Goal: Information Seeking & Learning: Learn about a topic

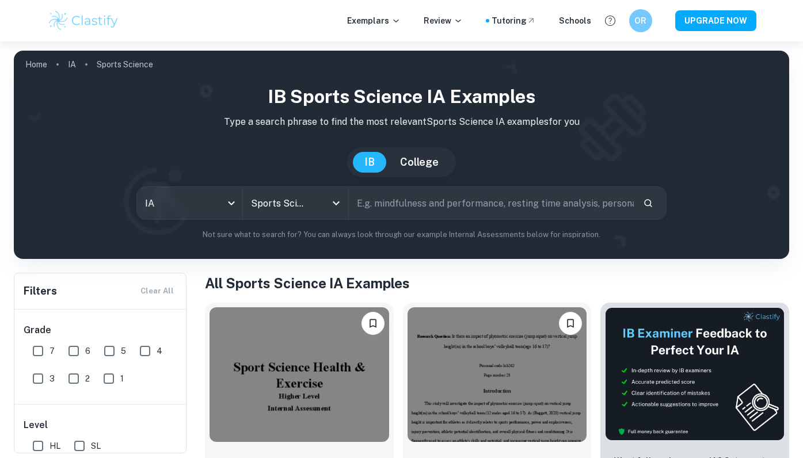
click at [67, 22] on img at bounding box center [83, 20] width 73 height 23
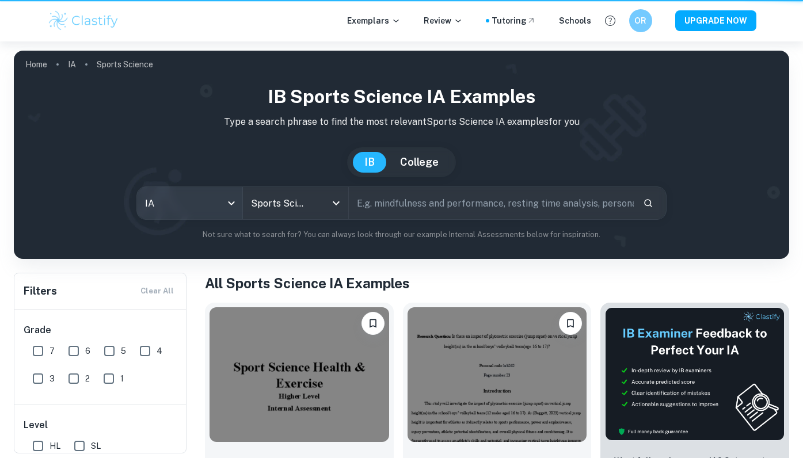
click at [213, 206] on body "Exemplars Review Tutoring Schools OR UPGRADE NOW Home IA Sports Science IB Spor…" at bounding box center [401, 270] width 803 height 458
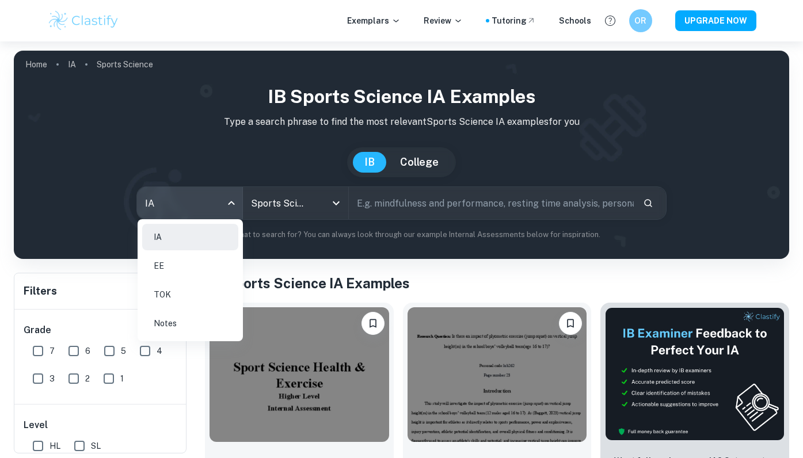
click at [196, 296] on li "TOK" at bounding box center [190, 294] width 96 height 26
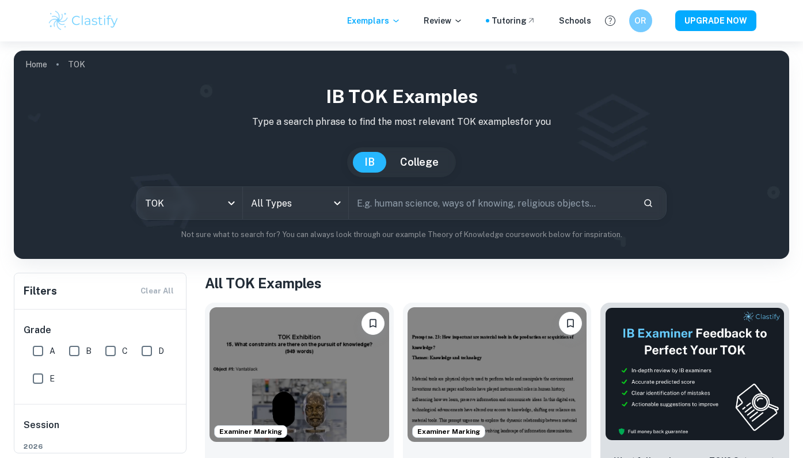
click at [420, 212] on input "text" at bounding box center [491, 203] width 285 height 32
paste input "Do the ever-improving tools of an area of knowledge always result in improved k…"
type input "Do the ever-improving tools of an area of knowledge always result in improved k…"
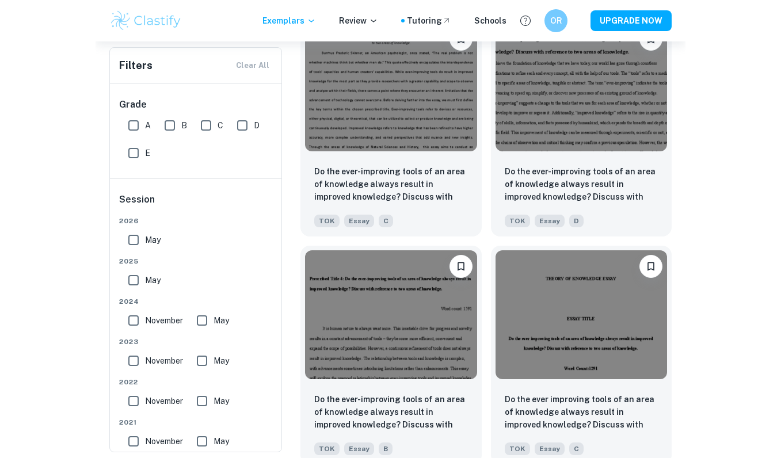
scroll to position [1198, 0]
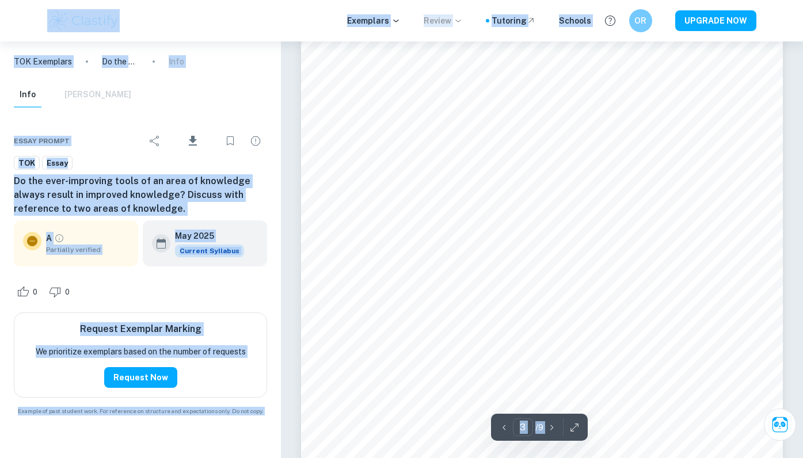
scroll to position [1506, 0]
click at [276, 106] on div "Info Mark Scheme" at bounding box center [141, 97] width 272 height 30
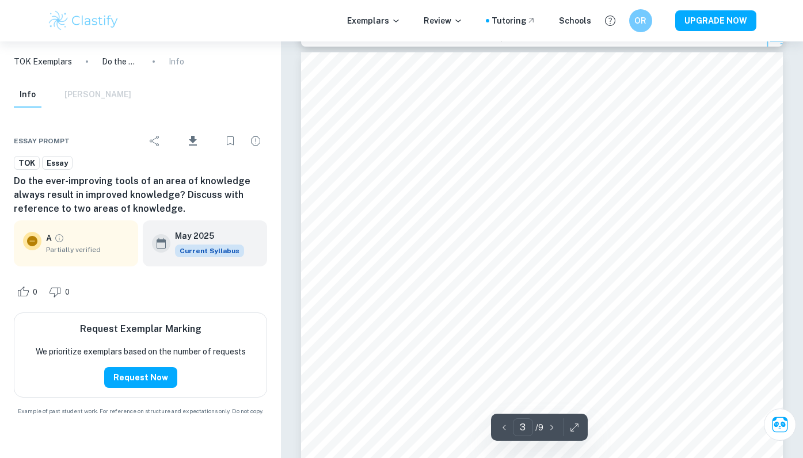
scroll to position [1361, 0]
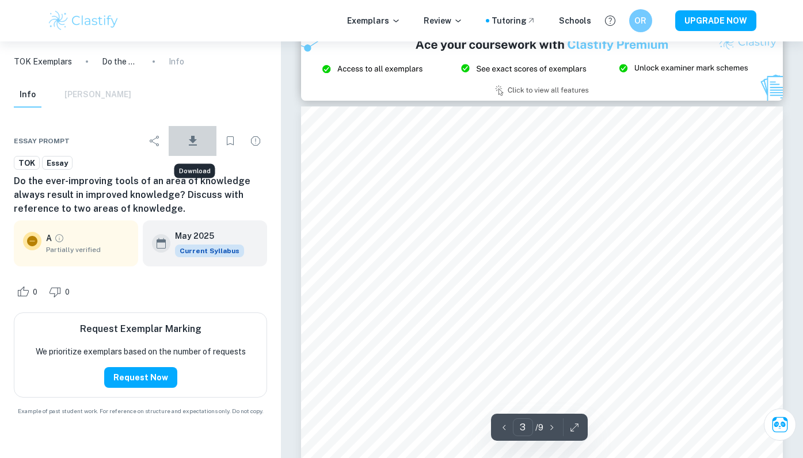
click at [195, 138] on icon "Download" at bounding box center [193, 141] width 14 height 14
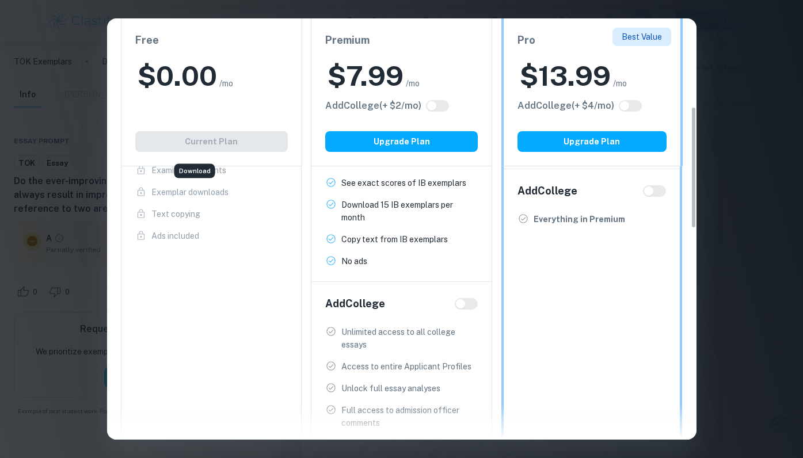
scroll to position [0, 0]
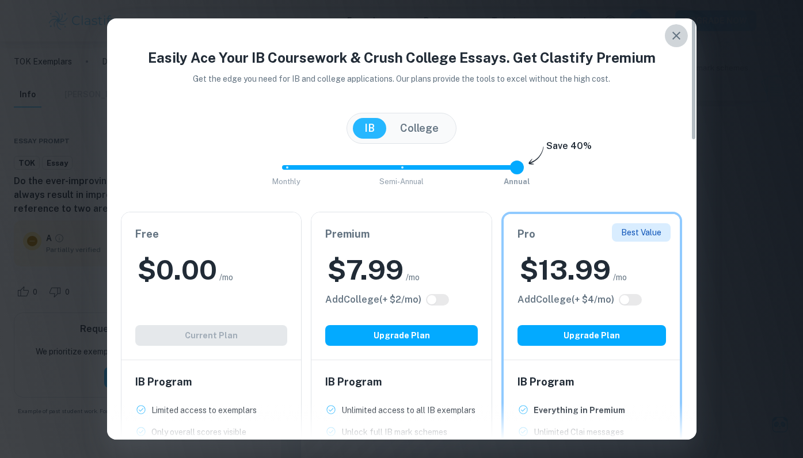
click at [680, 35] on icon "button" at bounding box center [676, 36] width 14 height 14
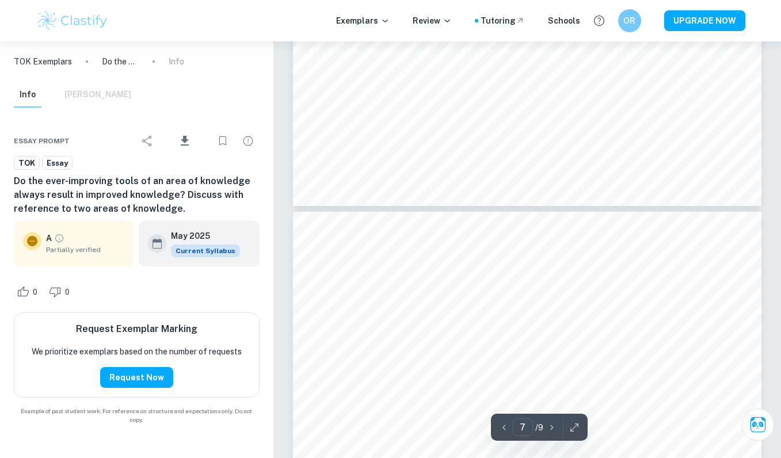
scroll to position [3737, 0]
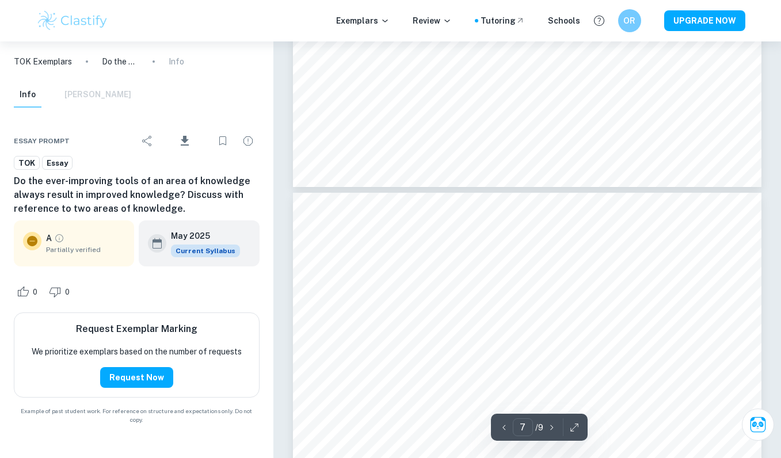
type input "6"
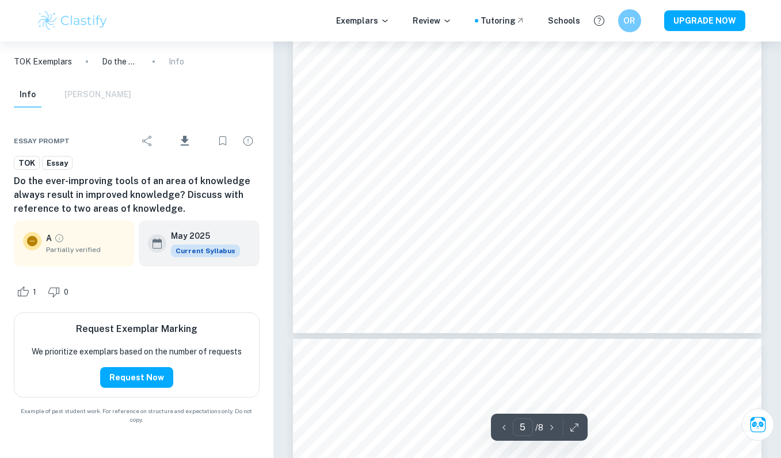
scroll to position [2921, 0]
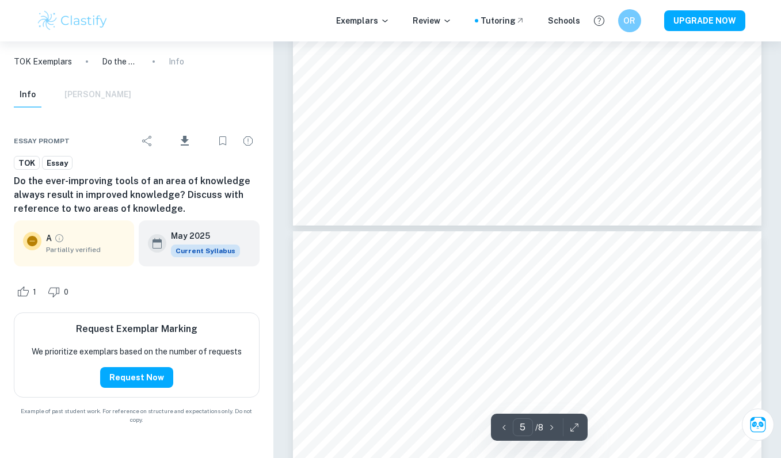
type input "6"
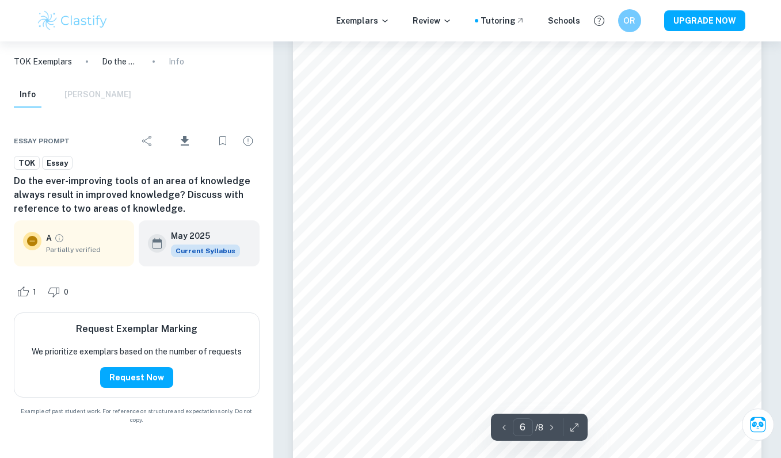
scroll to position [3315, 0]
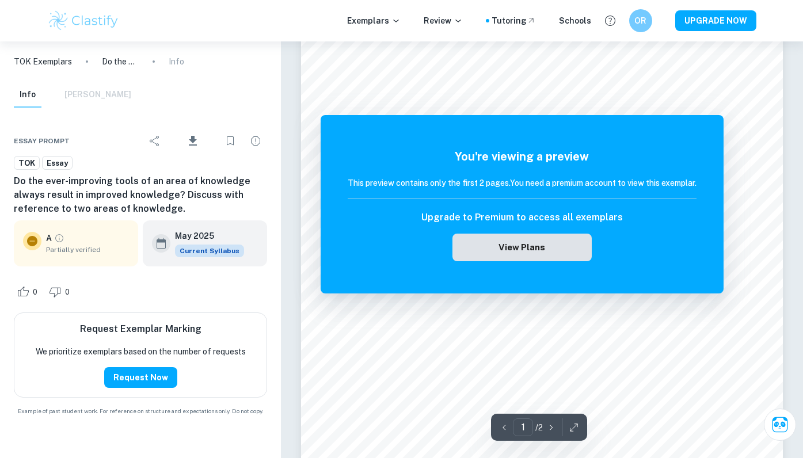
scroll to position [360, 0]
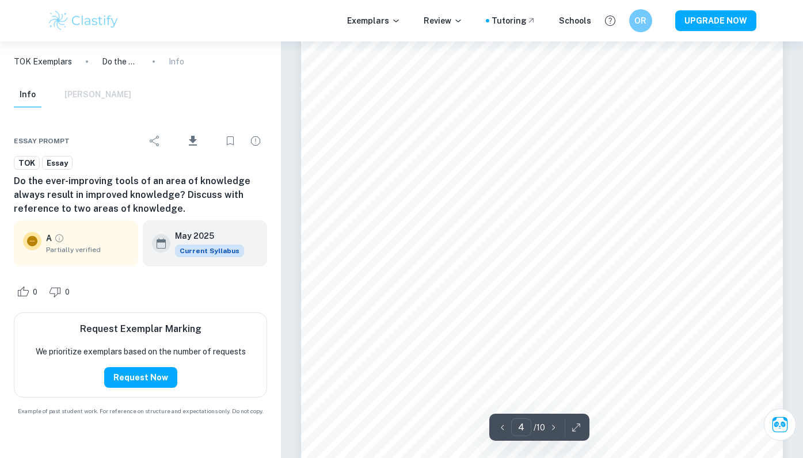
scroll to position [2409, 0]
type input "5"
